Goal: Complete application form

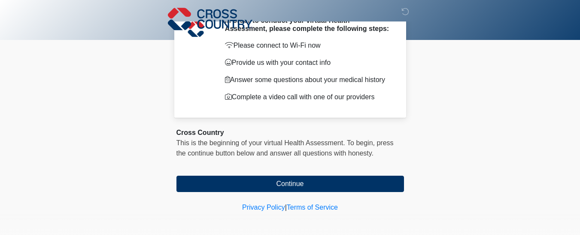
scroll to position [46, 0]
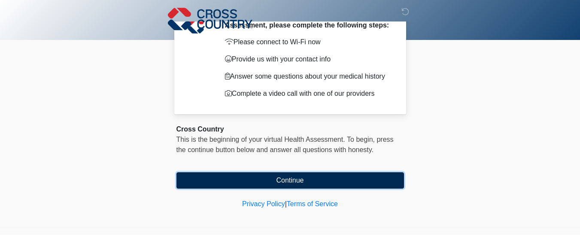
click at [307, 178] on button "Continue" at bounding box center [290, 180] width 228 height 16
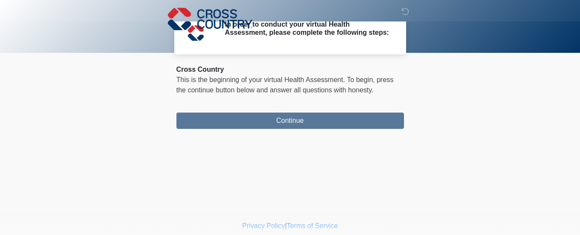
scroll to position [0, 0]
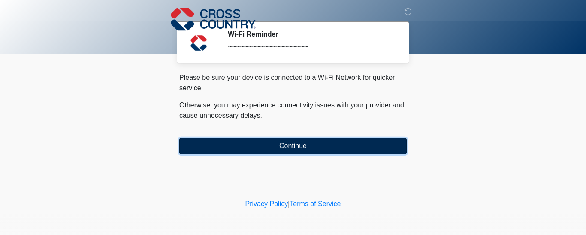
click at [312, 143] on button "Continue" at bounding box center [293, 146] width 228 height 16
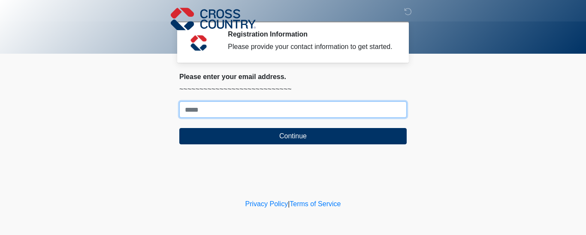
click at [243, 110] on input "Where should we email your response?" at bounding box center [293, 109] width 228 height 16
type input "**********"
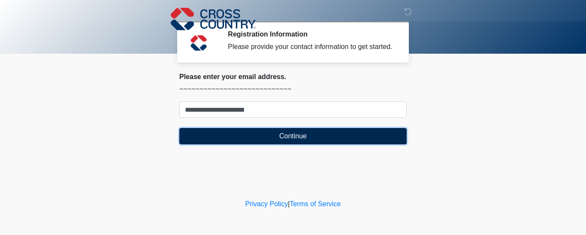
click at [264, 136] on button "Continue" at bounding box center [293, 136] width 228 height 16
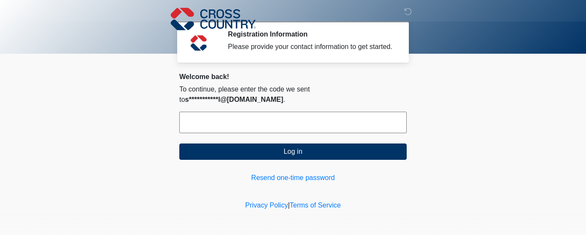
click at [205, 112] on input "text" at bounding box center [293, 122] width 228 height 21
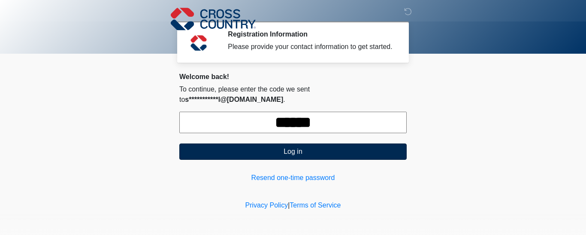
type input "******"
click at [253, 143] on button "Log in" at bounding box center [293, 151] width 228 height 16
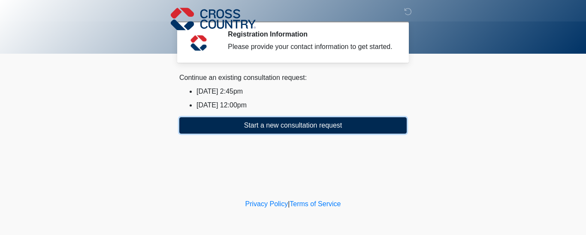
click at [270, 123] on button "Start a new consultation request" at bounding box center [293, 125] width 228 height 16
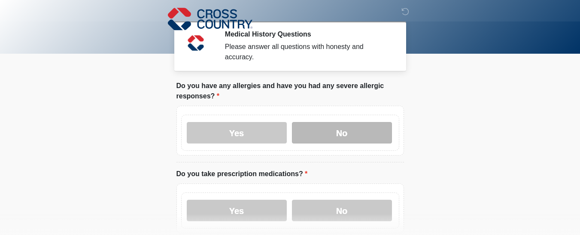
click at [333, 126] on label "No" at bounding box center [342, 132] width 100 height 21
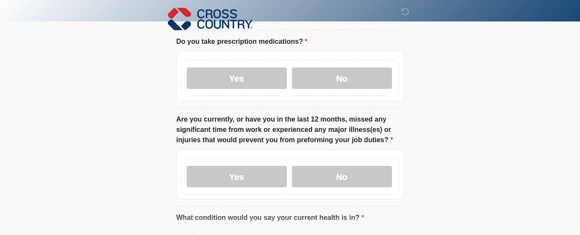
scroll to position [53, 0]
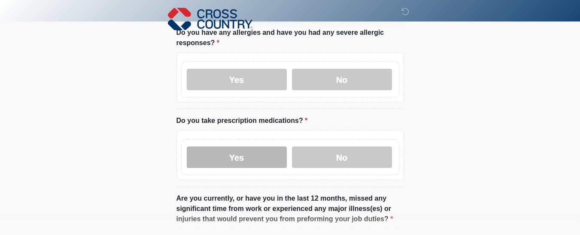
click at [248, 150] on label "Yes" at bounding box center [237, 156] width 100 height 21
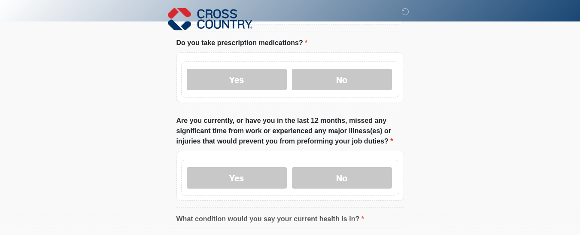
scroll to position [155, 0]
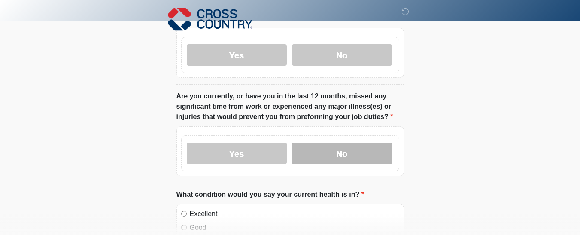
click at [361, 145] on label "No" at bounding box center [342, 153] width 100 height 21
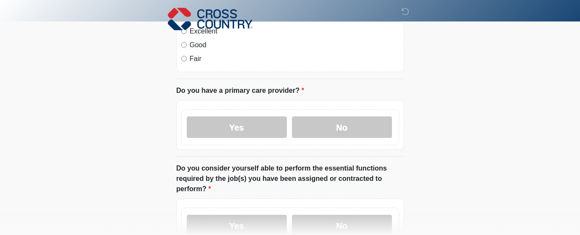
scroll to position [308, 0]
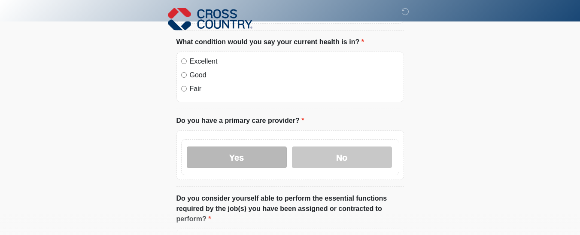
click at [260, 149] on label "Yes" at bounding box center [237, 156] width 100 height 21
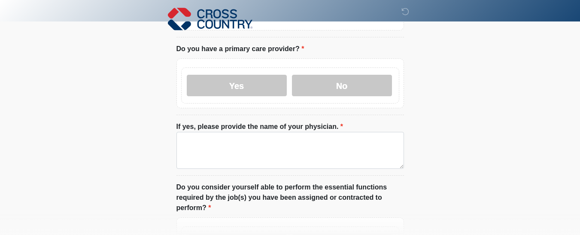
scroll to position [404, 0]
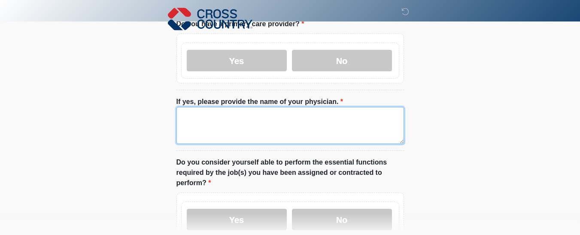
click at [251, 121] on textarea "If yes, please provide the name of your physician." at bounding box center [290, 125] width 228 height 37
type textarea "*"
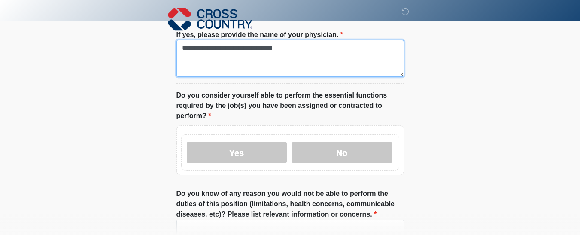
scroll to position [504, 0]
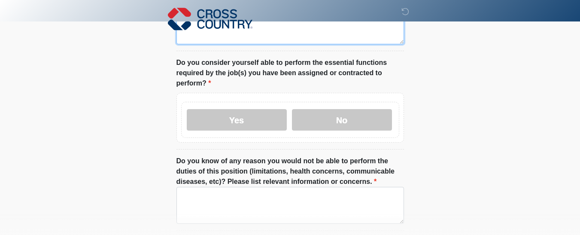
type textarea "**********"
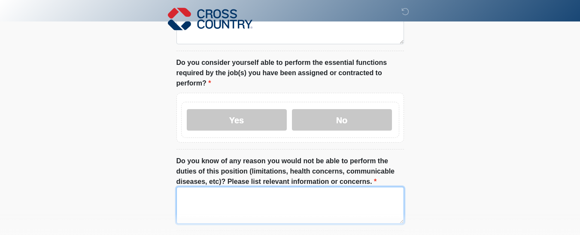
click at [260, 187] on textarea "Do you know of any reason you would not be able to perform the duties of this p…" at bounding box center [290, 205] width 228 height 37
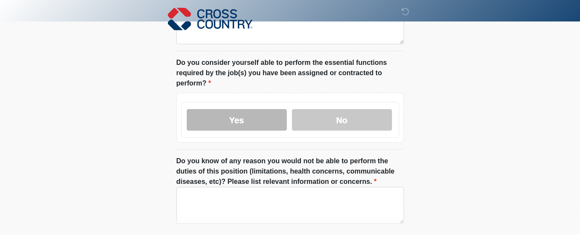
click at [237, 116] on label "Yes" at bounding box center [237, 119] width 100 height 21
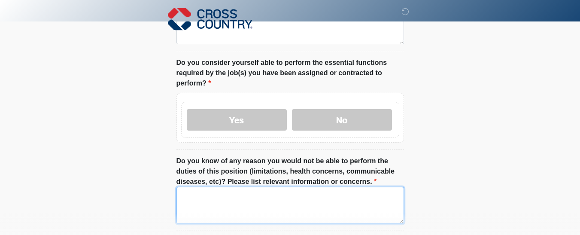
click at [203, 192] on textarea "Do you know of any reason you would not be able to perform the duties of this p…" at bounding box center [290, 205] width 228 height 37
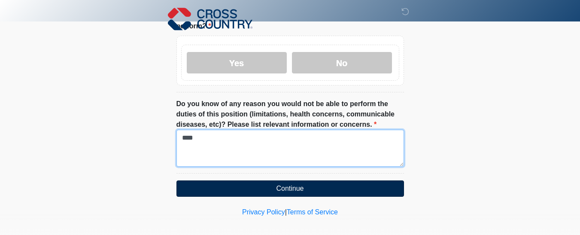
type textarea "****"
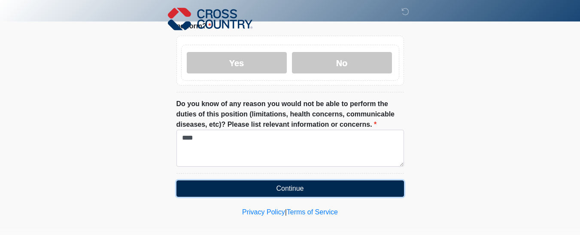
click at [326, 180] on button "Continue" at bounding box center [290, 188] width 228 height 16
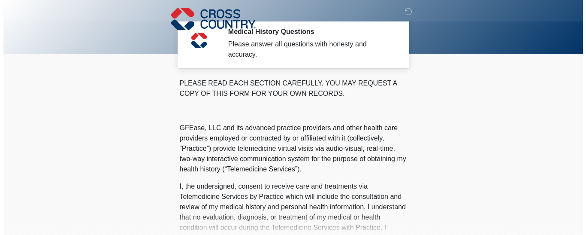
scroll to position [0, 0]
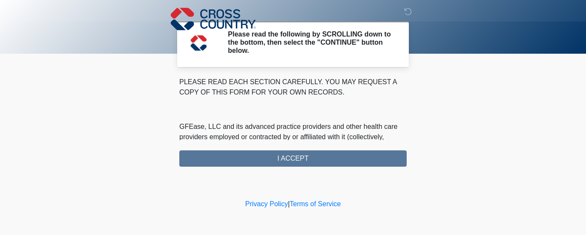
click at [330, 159] on div "PLEASE READ EACH SECTION CAREFULLY. YOU MAY REQUEST A COPY OF THIS FORM FOR YOU…" at bounding box center [293, 122] width 228 height 90
click at [403, 140] on div "PLEASE READ EACH SECTION CAREFULLY. YOU MAY REQUEST A COPY OF THIS FORM FOR YOU…" at bounding box center [293, 122] width 228 height 90
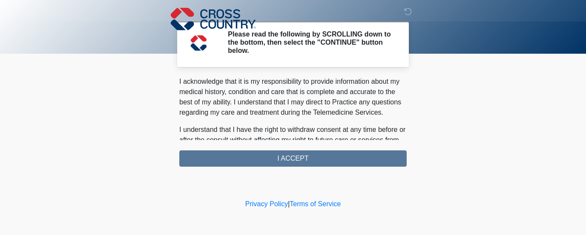
scroll to position [624, 0]
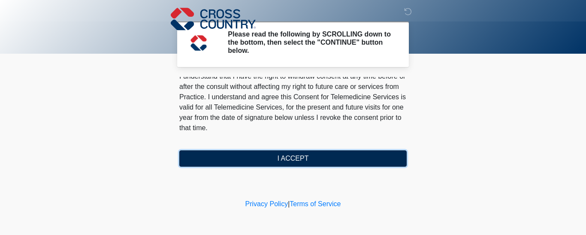
click at [300, 156] on button "I ACCEPT" at bounding box center [293, 158] width 228 height 16
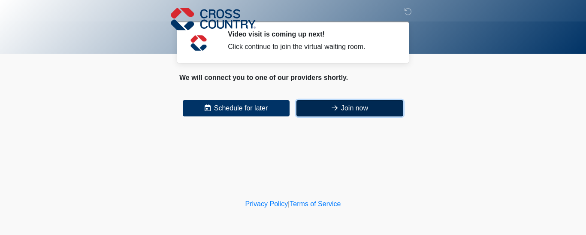
click at [337, 106] on icon at bounding box center [335, 107] width 6 height 7
